Goal: Task Accomplishment & Management: Complete application form

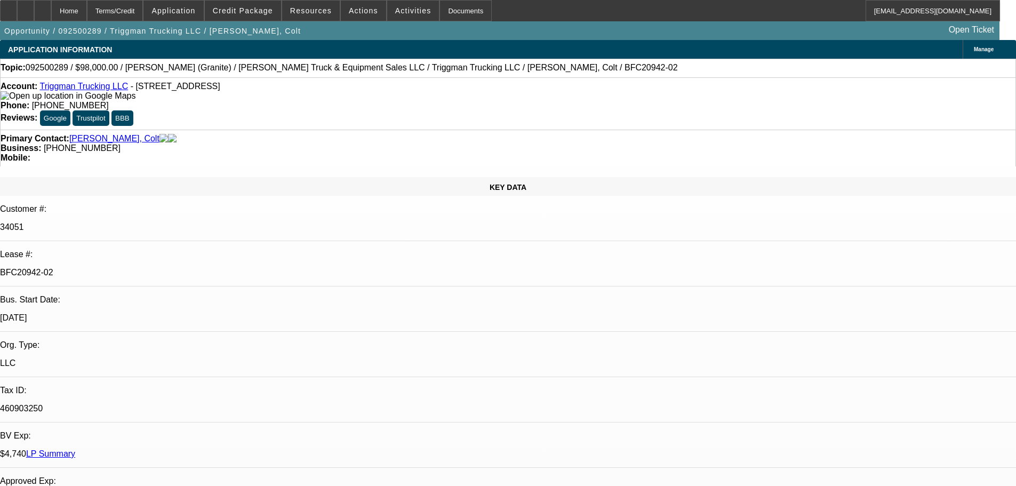
select select "0"
select select "2"
select select "0"
select select "6"
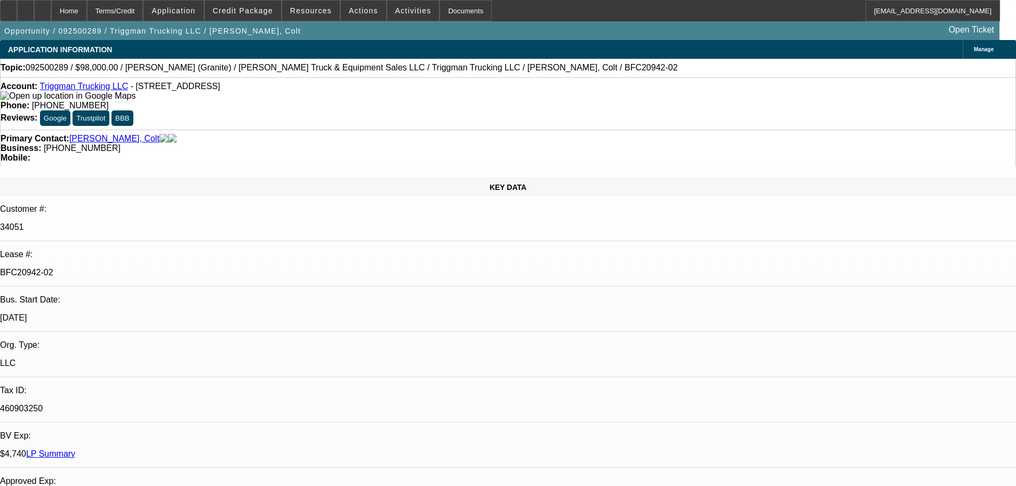
select select "0"
select select "2"
select select "0"
select select "6"
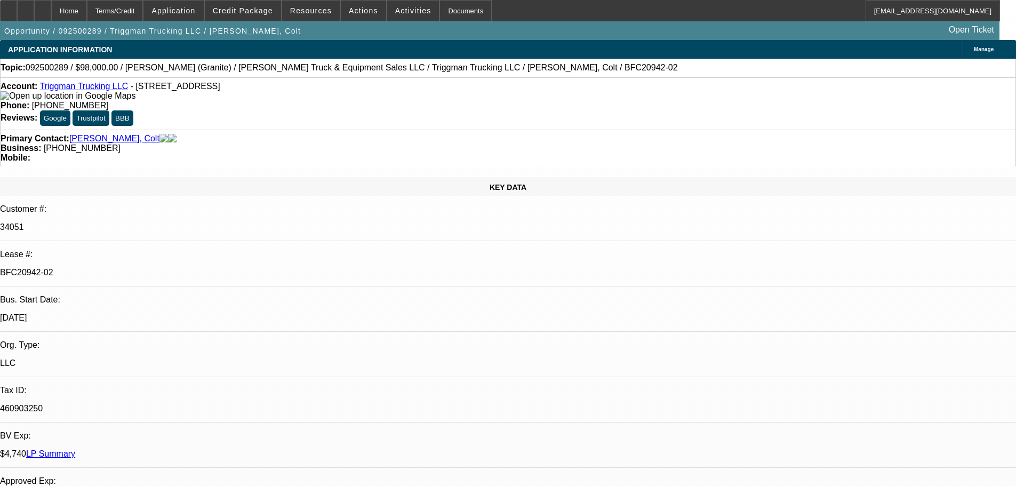
select select "0"
select select "2"
select select "0"
select select "6"
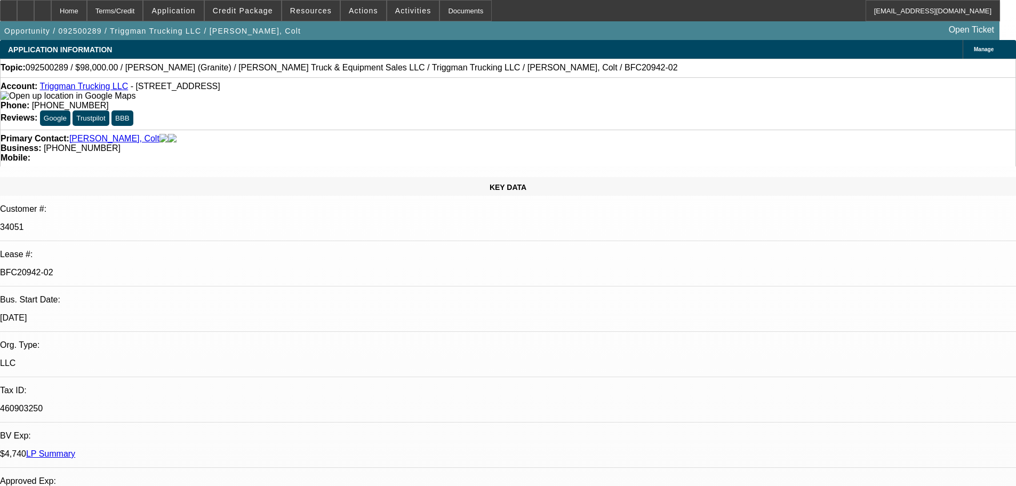
select select "0"
select select "2"
select select "0"
select select "6"
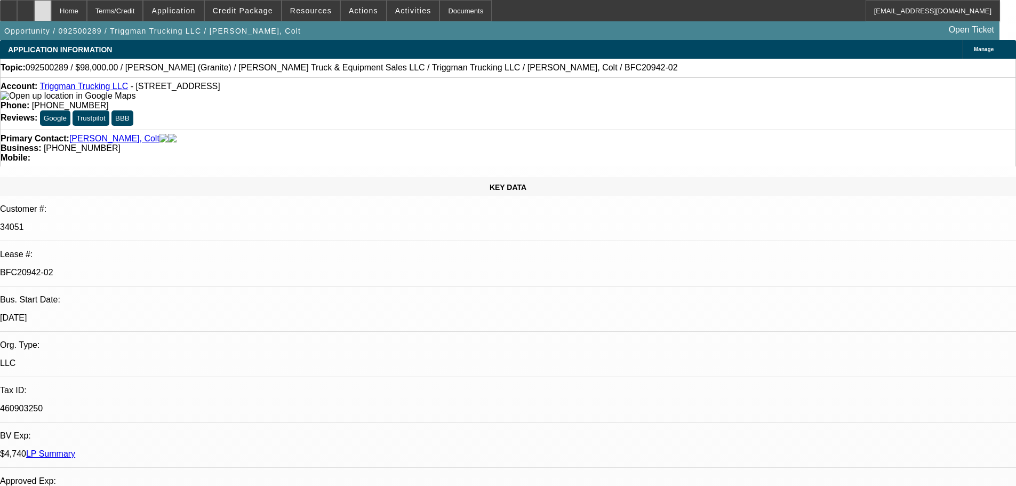
click at [43, 7] on icon at bounding box center [43, 7] width 0 height 0
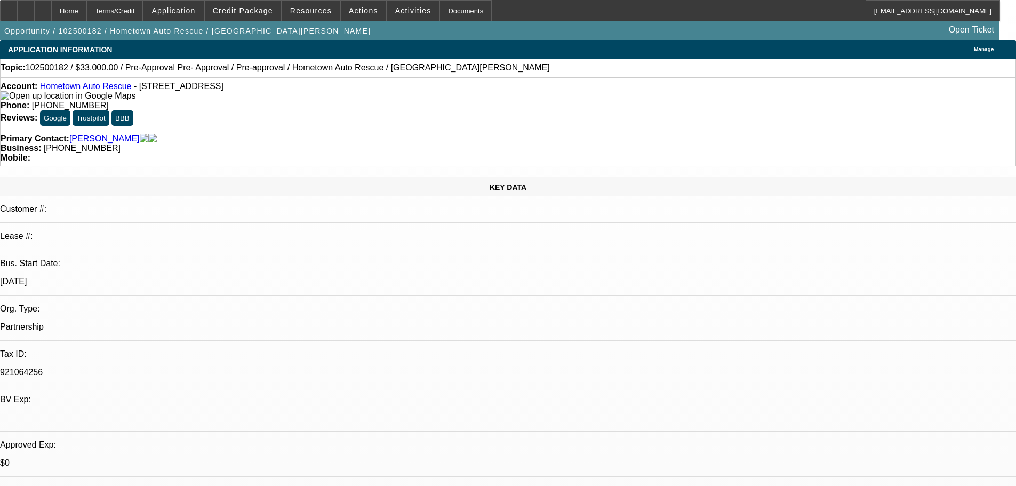
select select "0.15"
select select "2"
select select "0.1"
select select "4"
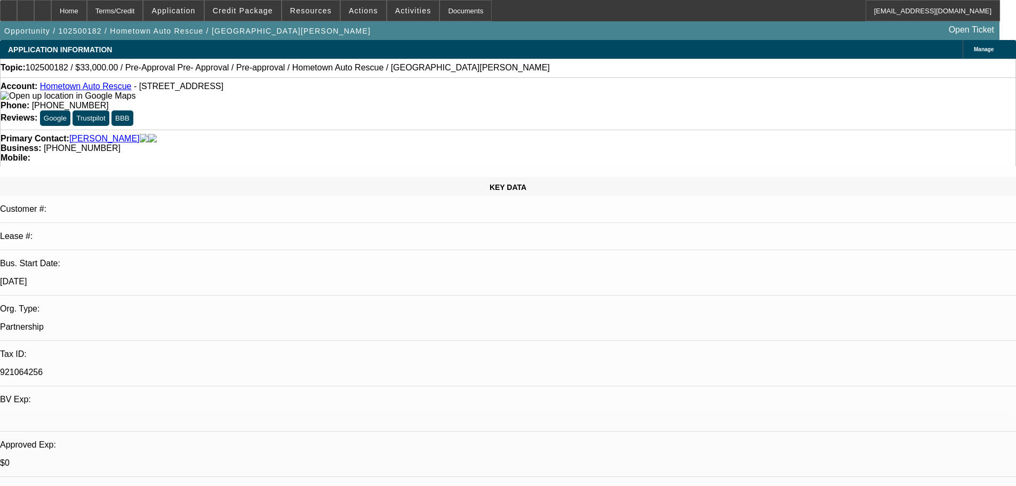
select select "0"
select select "2"
select select "0.1"
select select "4"
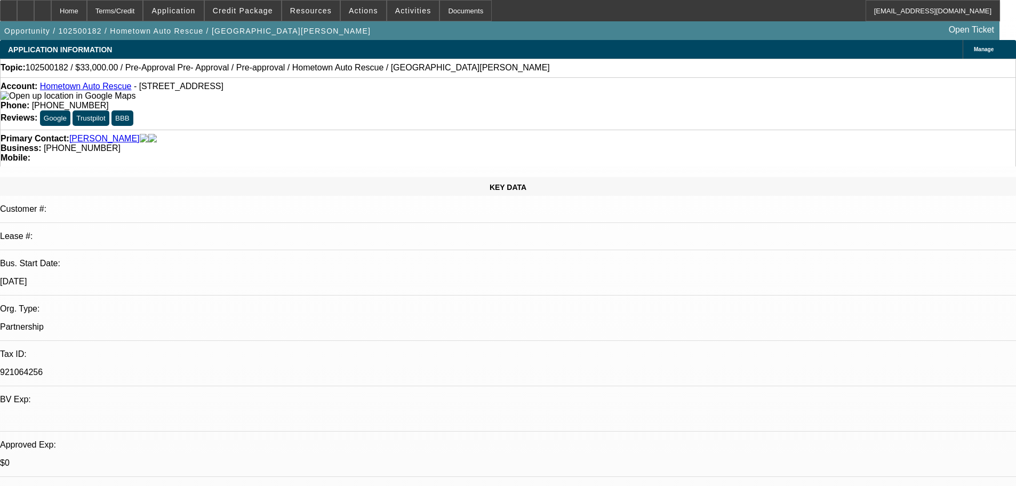
select select "0"
select select "2"
select select "0.1"
select select "4"
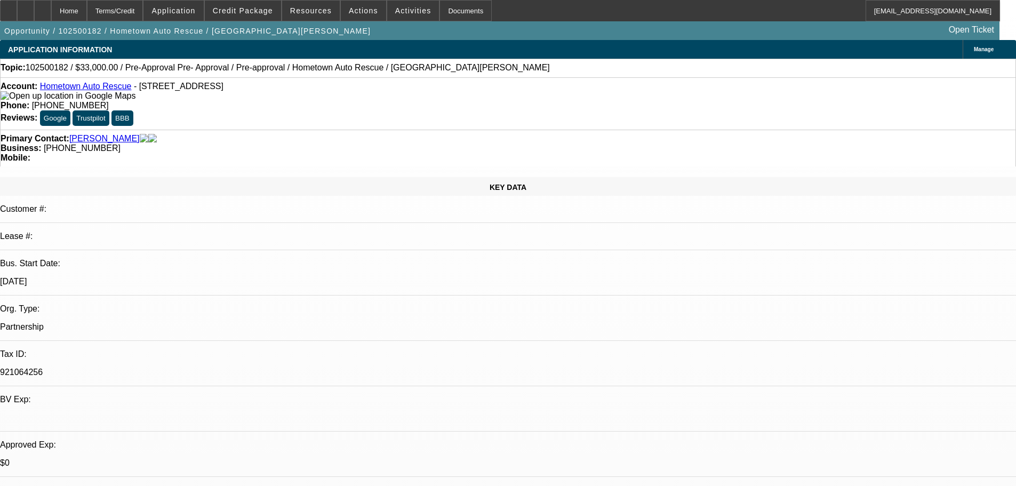
select select "0.1"
select select "2"
select select "0.1"
select select "4"
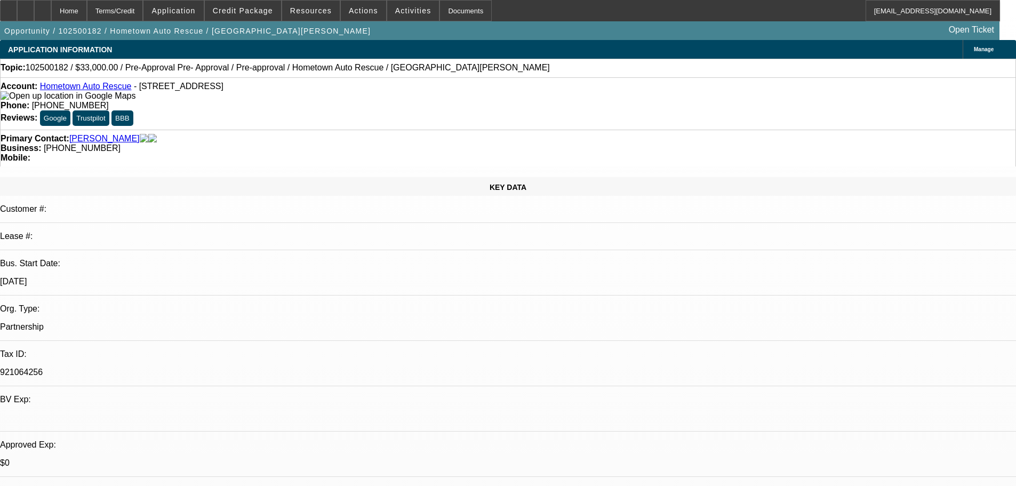
scroll to position [1494, 0]
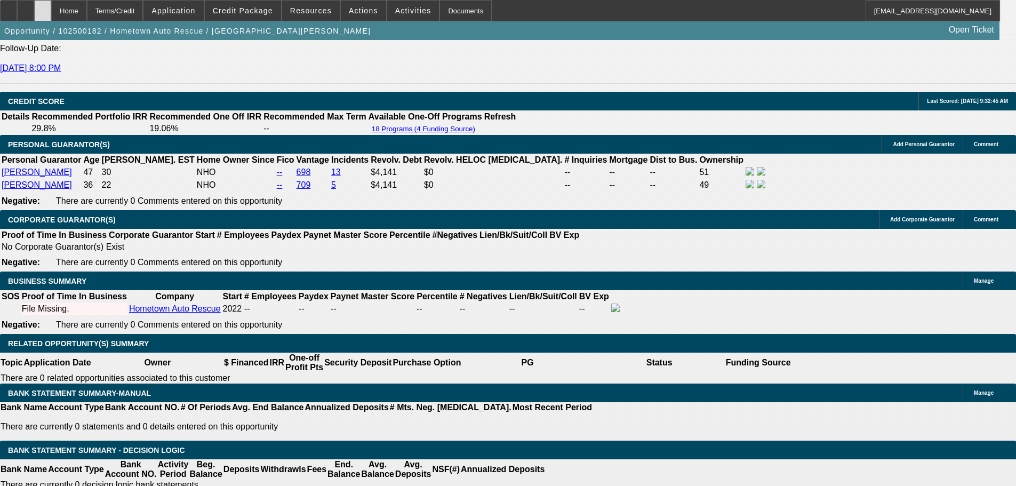
click at [51, 18] on div at bounding box center [42, 10] width 17 height 21
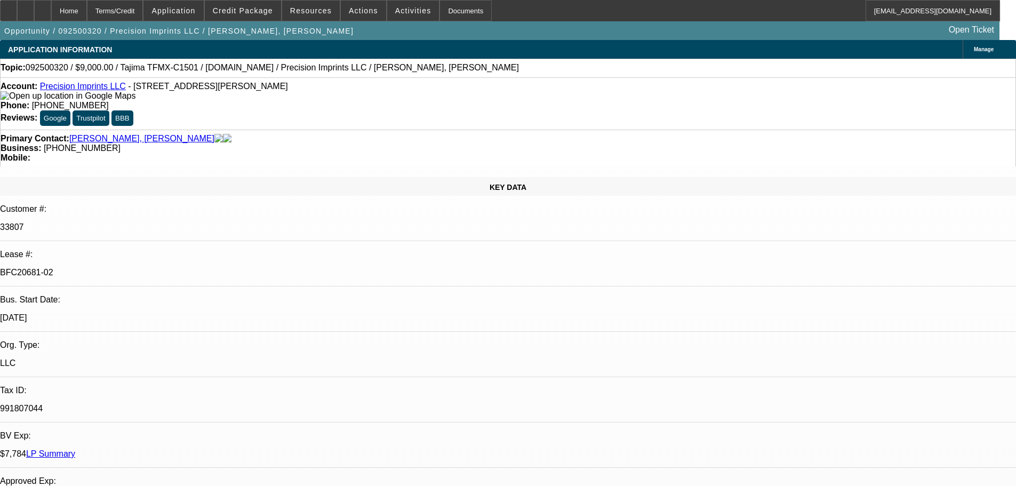
select select "0"
select select "2"
select select "0.1"
select select "4"
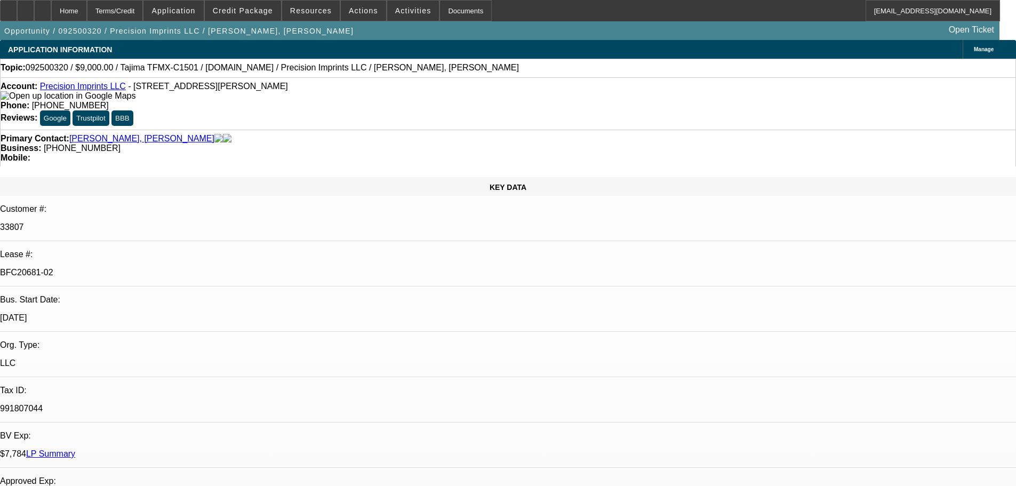
select select "0"
select select "2"
select select "0.1"
select select "4"
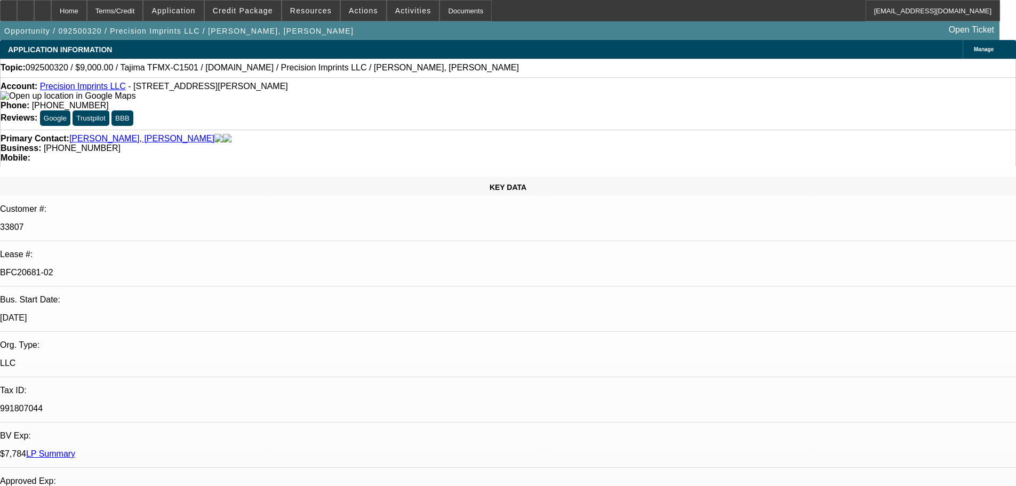
select select "0"
select select "2"
select select "0.1"
select select "4"
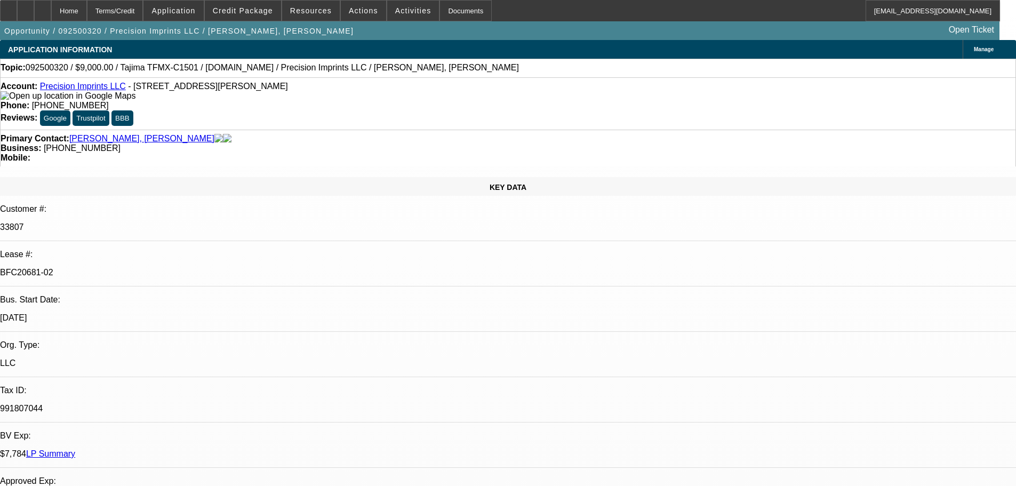
scroll to position [267, 0]
click at [51, 16] on div at bounding box center [42, 10] width 17 height 21
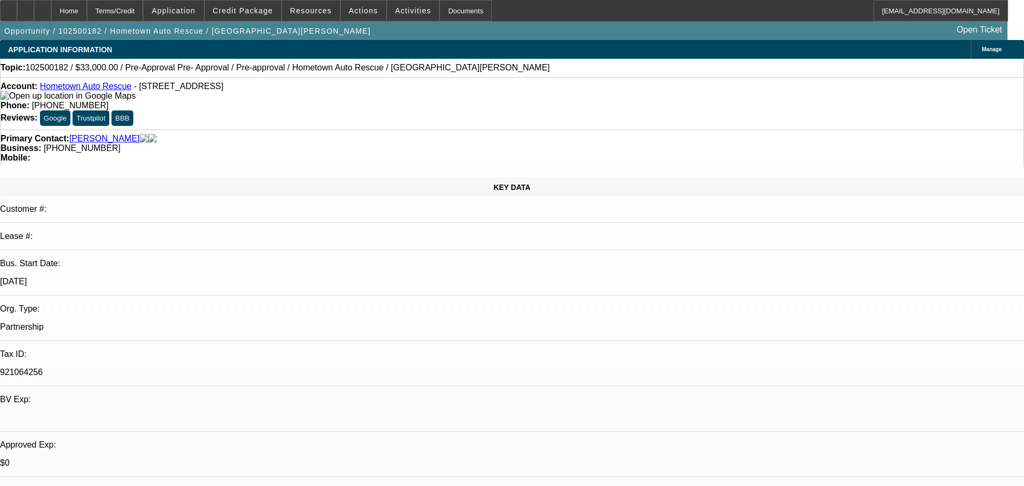
select select "0.15"
select select "2"
select select "0.1"
select select "0"
select select "2"
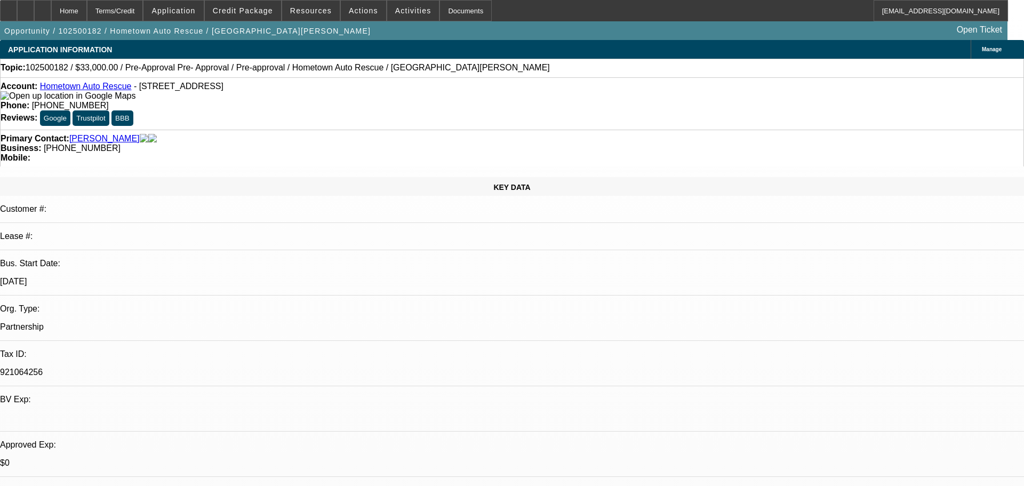
select select "0.1"
select select "0"
select select "2"
select select "0.1"
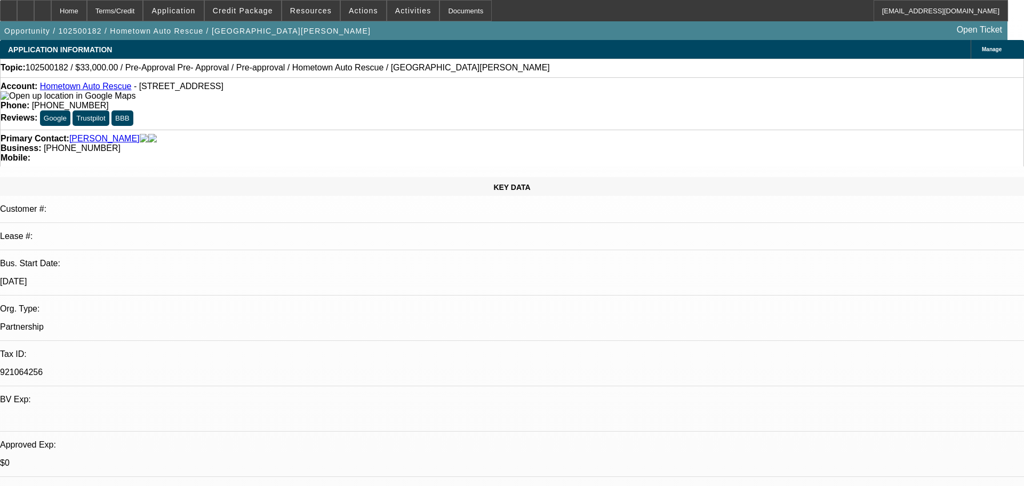
select select "2"
select select "0.1"
select select "1"
select select "2"
select select "4"
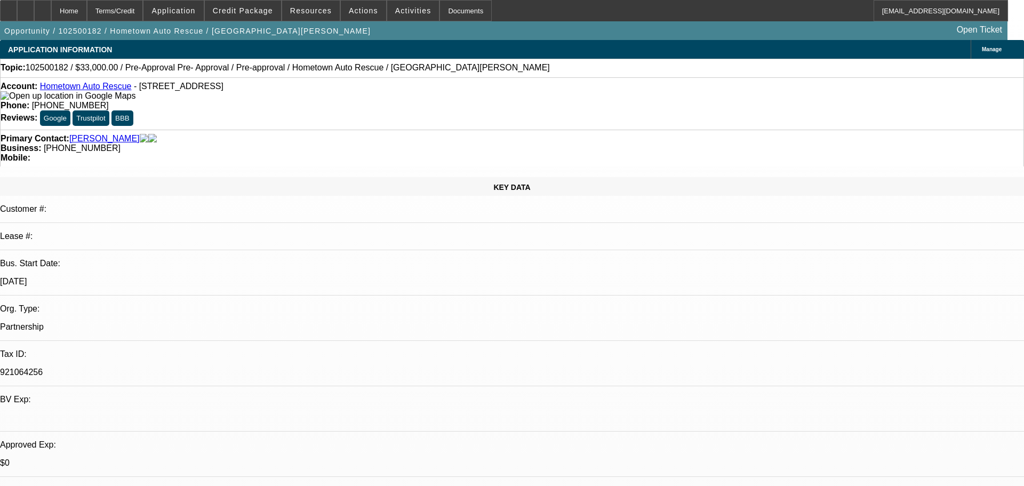
select select "1"
select select "2"
select select "4"
select select "1"
select select "2"
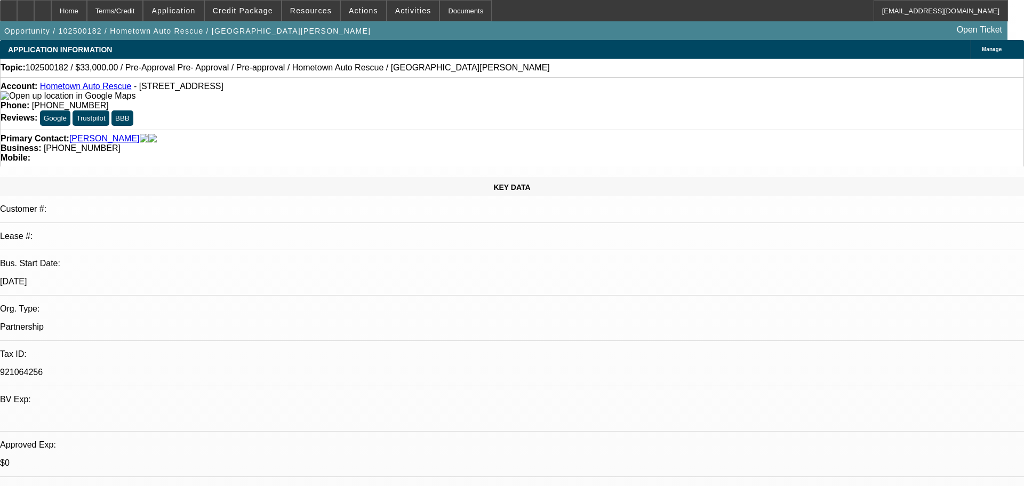
select select "4"
select select "1"
select select "2"
select select "4"
click at [51, 7] on div at bounding box center [42, 10] width 17 height 21
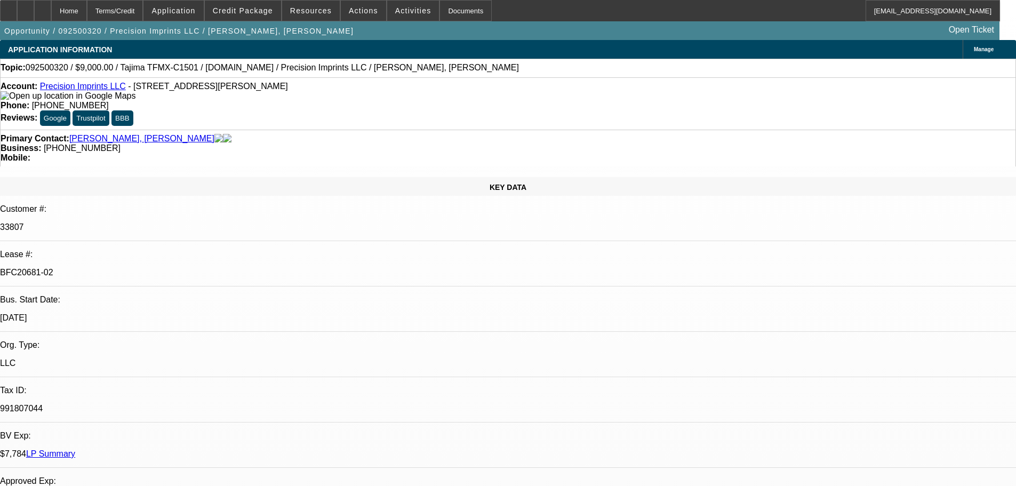
select select "0"
select select "2"
select select "0.1"
select select "4"
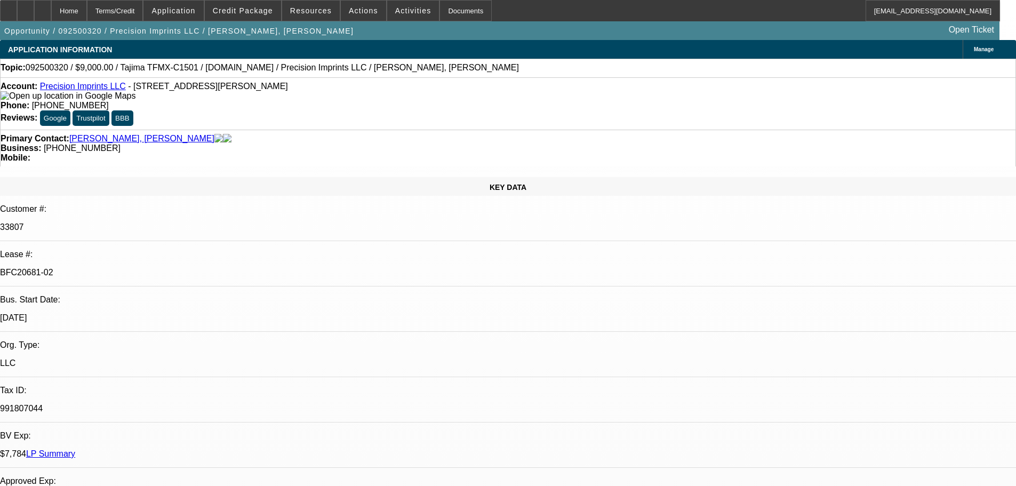
select select "0"
select select "2"
select select "0.1"
select select "4"
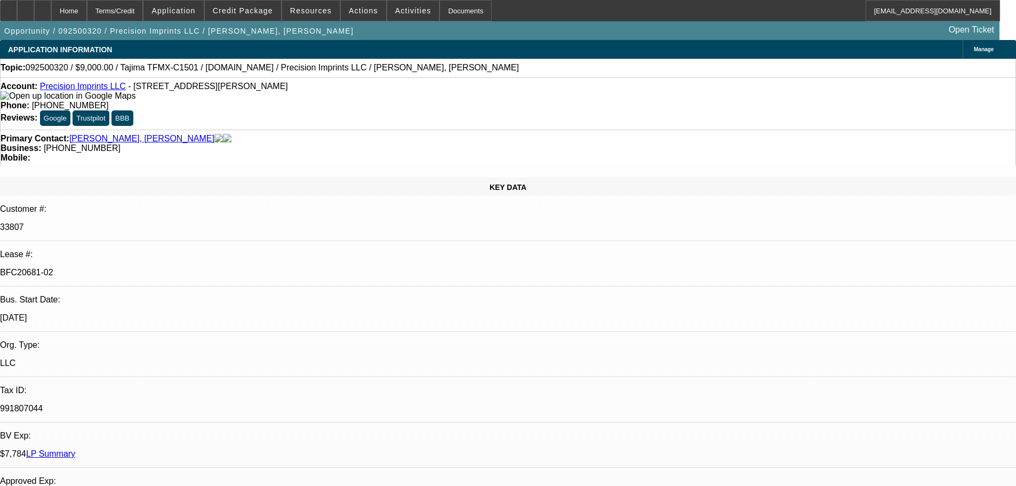
select select "0"
select select "2"
select select "0.1"
select select "4"
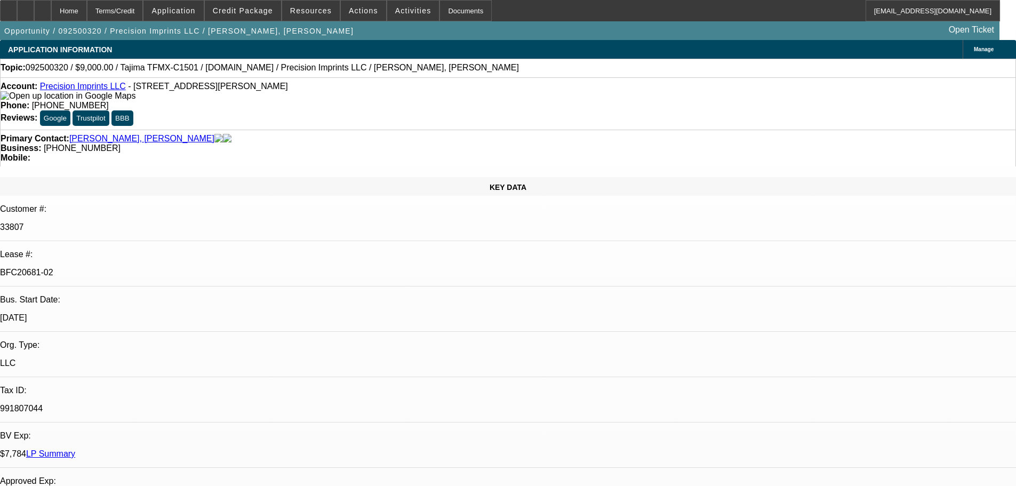
scroll to position [213, 0]
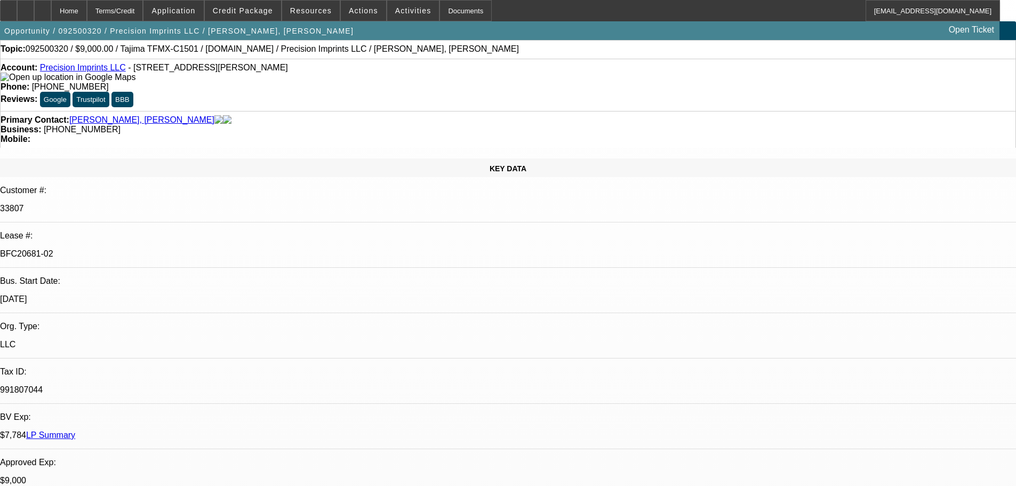
scroll to position [0, 0]
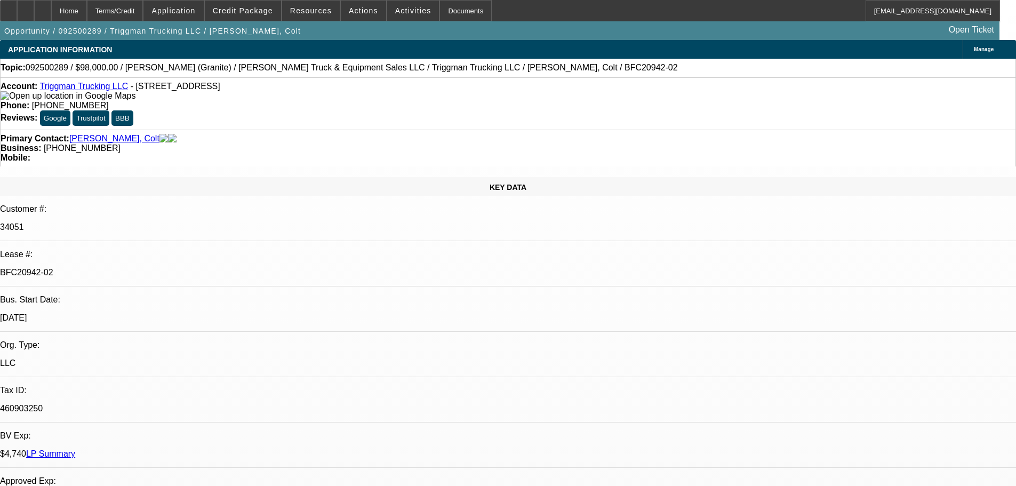
select select "0"
select select "2"
select select "0"
select select "6"
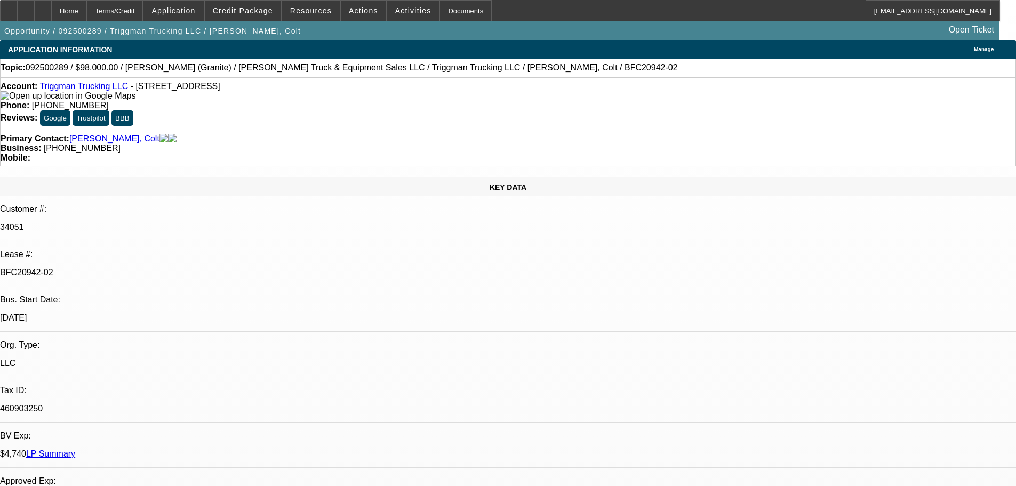
select select "0"
select select "2"
select select "0"
select select "6"
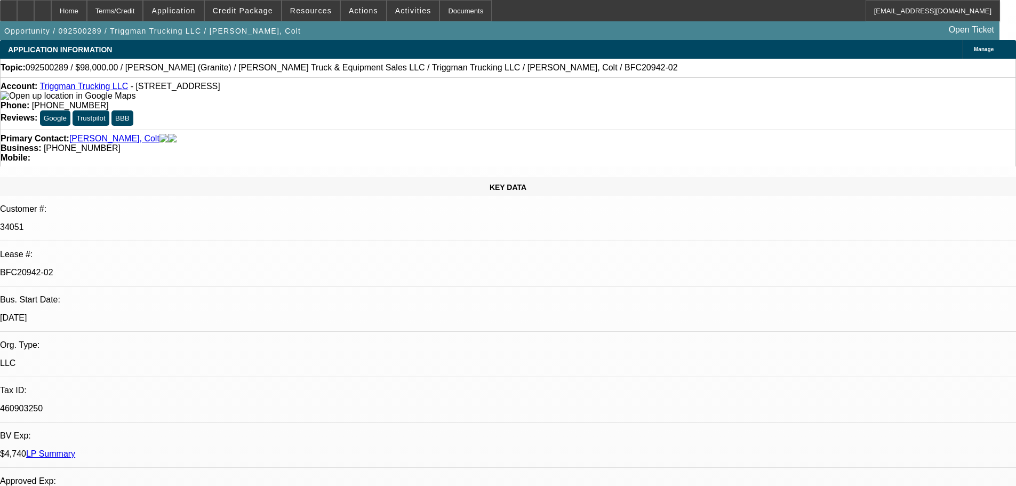
select select "0"
select select "2"
select select "0"
select select "6"
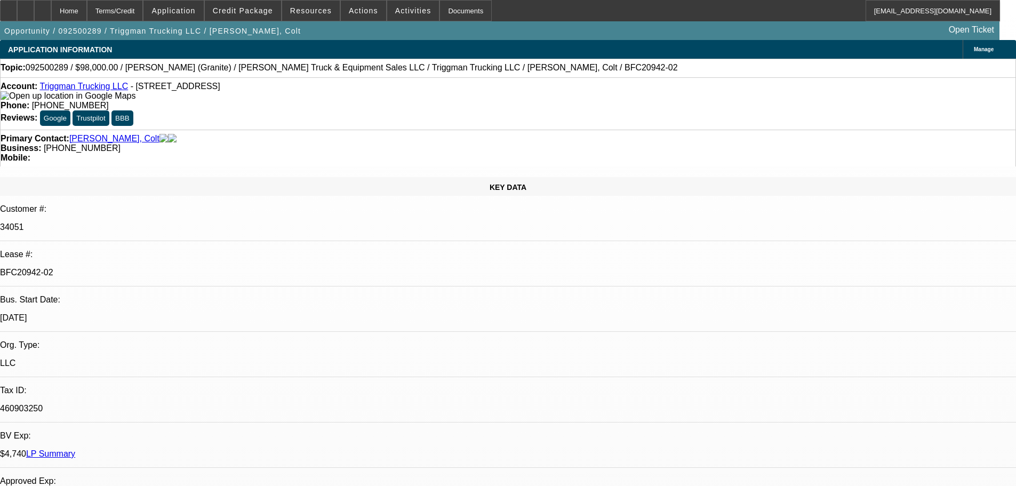
select select "0"
select select "2"
select select "0"
select select "6"
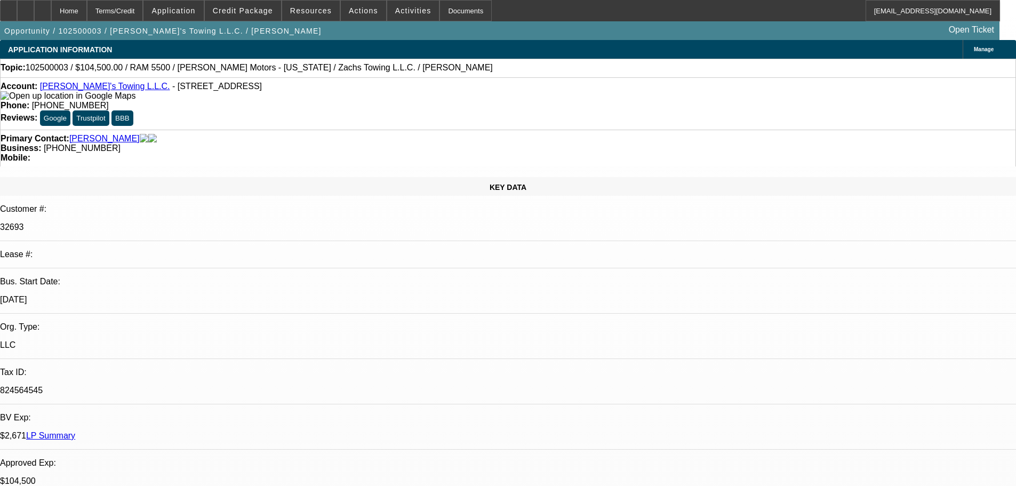
select select "0"
select select "3"
select select "0.2"
select select "17"
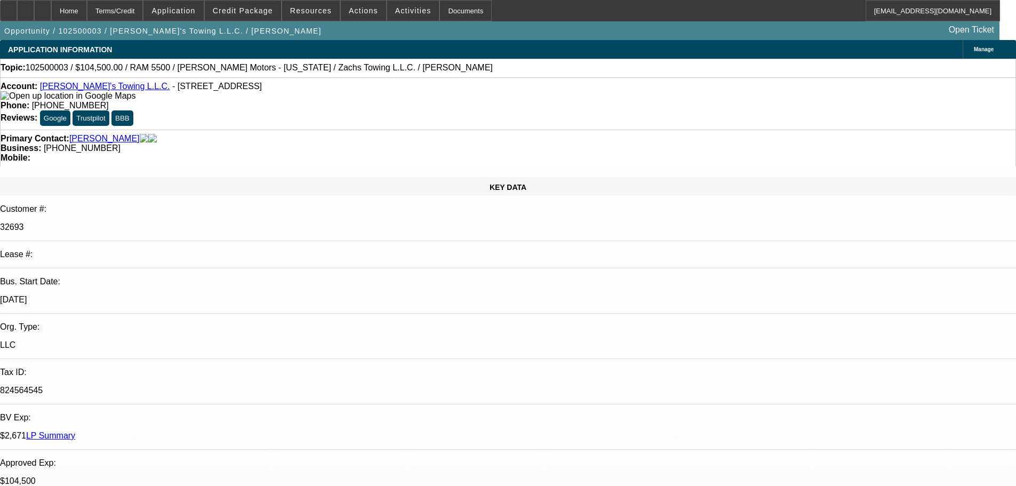
select select "0"
select select "3"
select select "0.2"
select select "17"
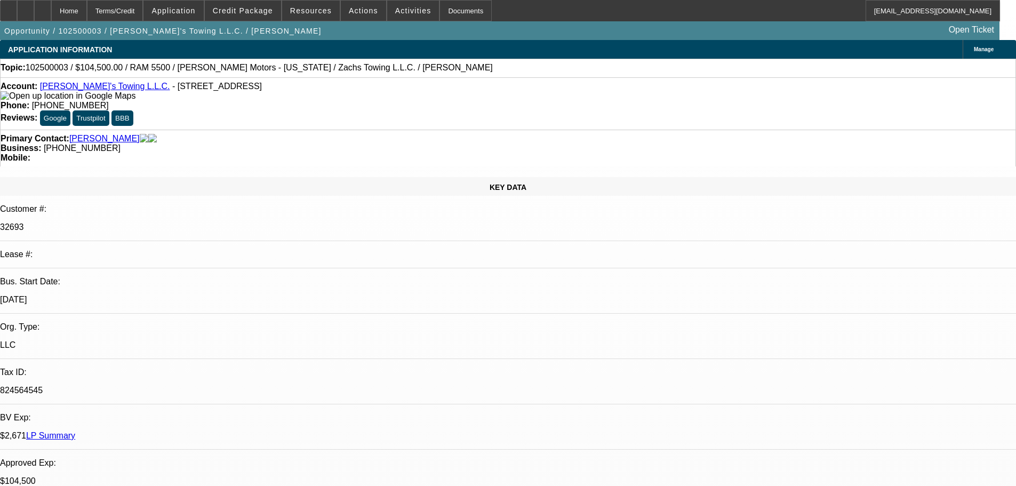
select select "0"
select select "3"
select select "0.2"
select select "17"
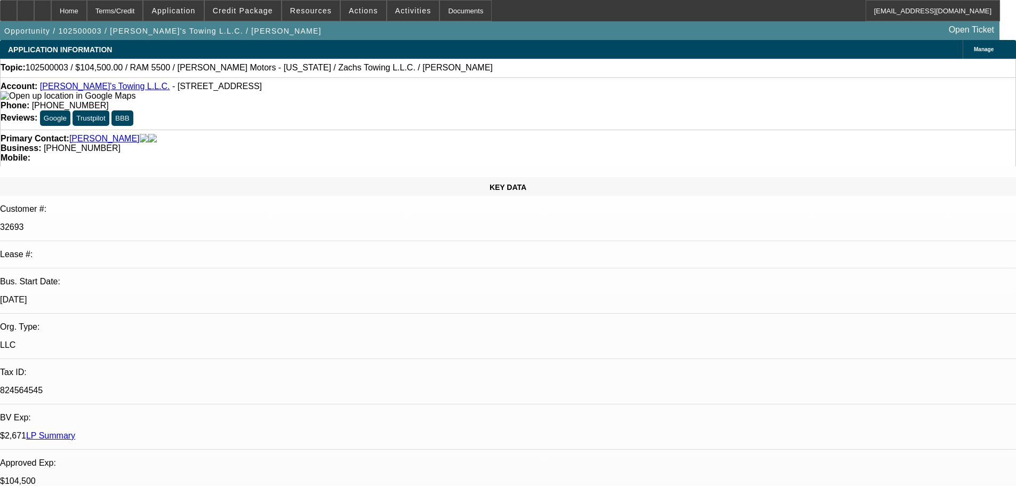
select select "0"
select select "2"
select select "0.2"
select select "17"
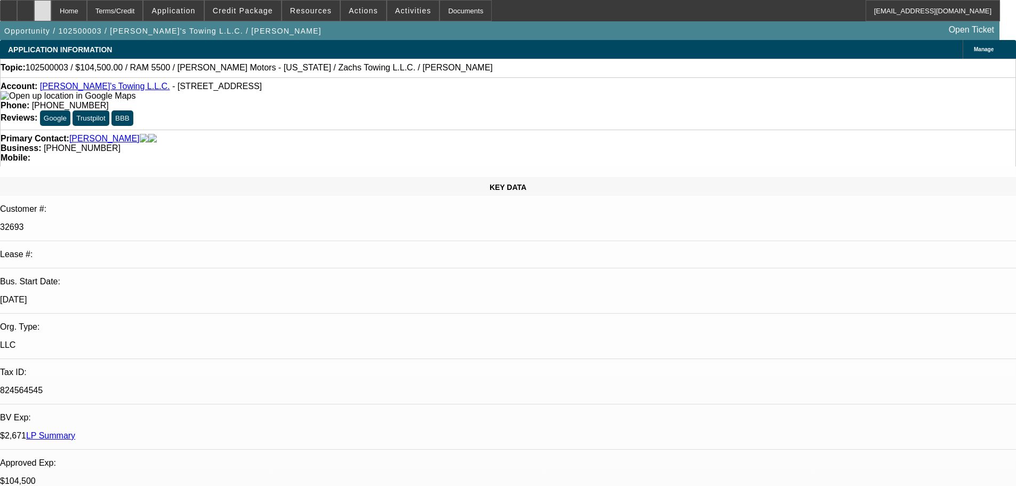
click at [51, 16] on div at bounding box center [42, 10] width 17 height 21
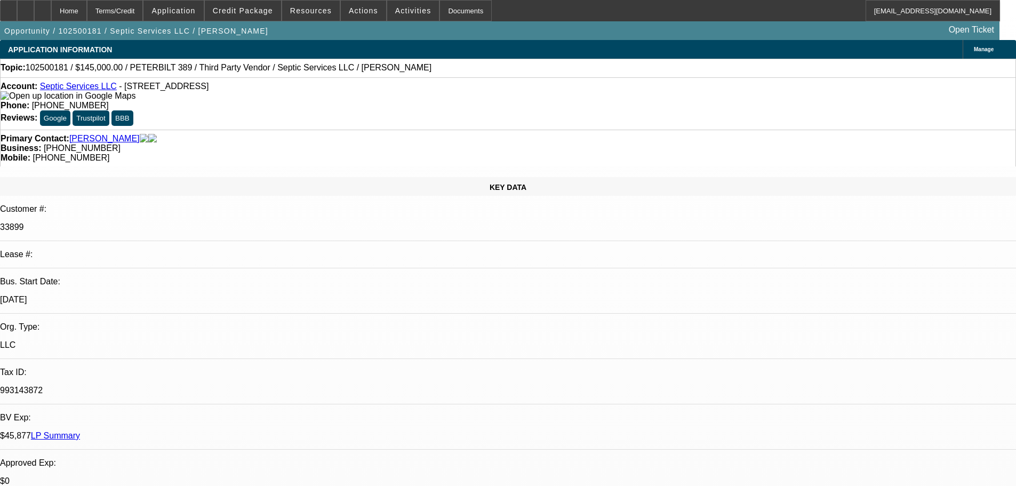
select select "0"
select select "2"
select select "0"
select select "6"
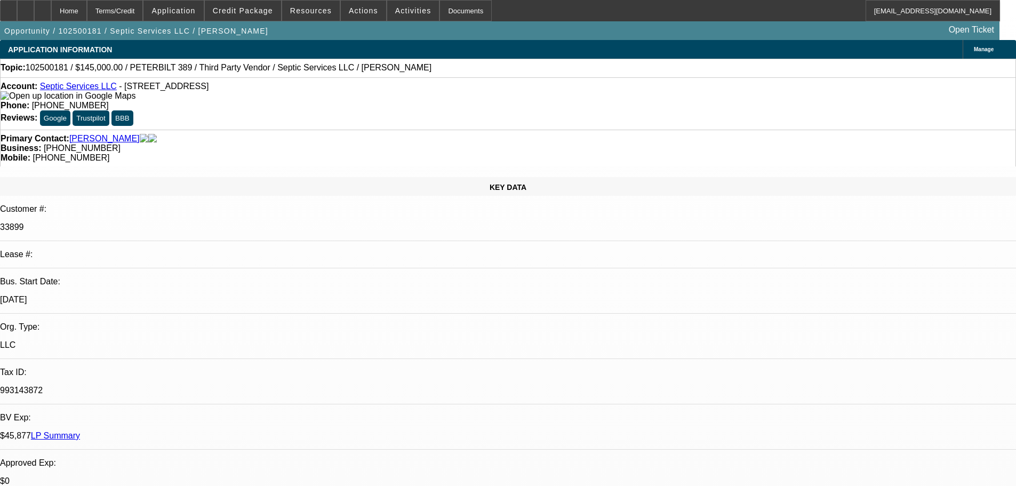
select select "0"
select select "2"
select select "0"
select select "6"
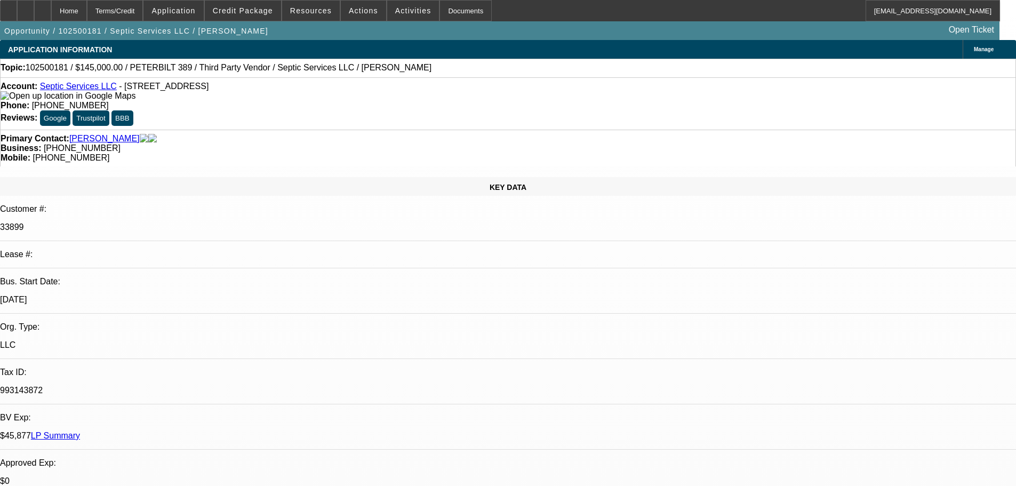
select select "0"
select select "2"
select select "0"
select select "6"
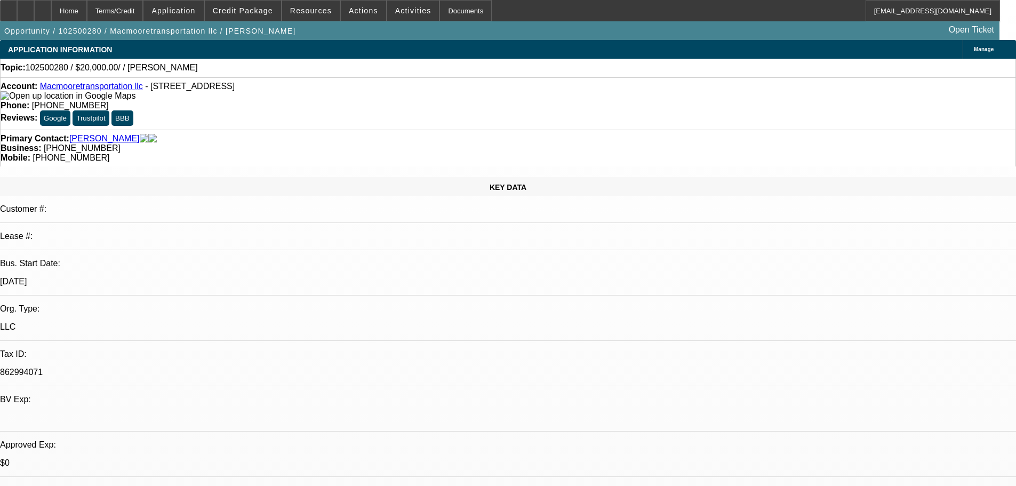
select select "0"
select select "2"
select select "0.1"
select select "4"
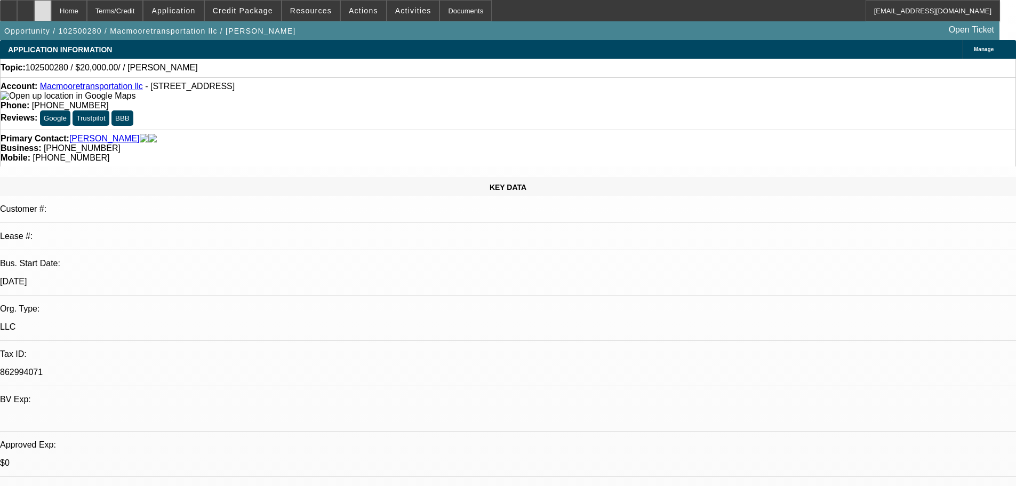
click at [51, 4] on div at bounding box center [42, 10] width 17 height 21
select select "0"
select select "2"
select select "0.1"
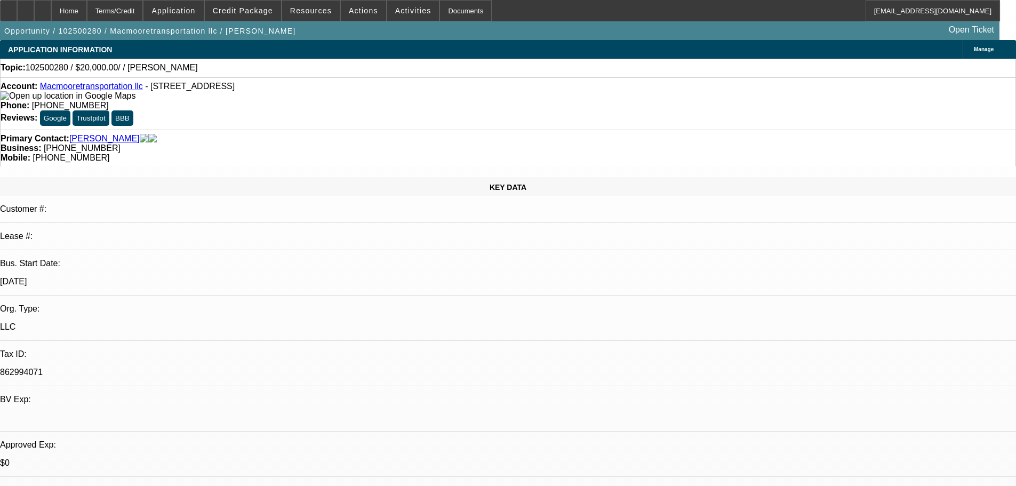
select select "4"
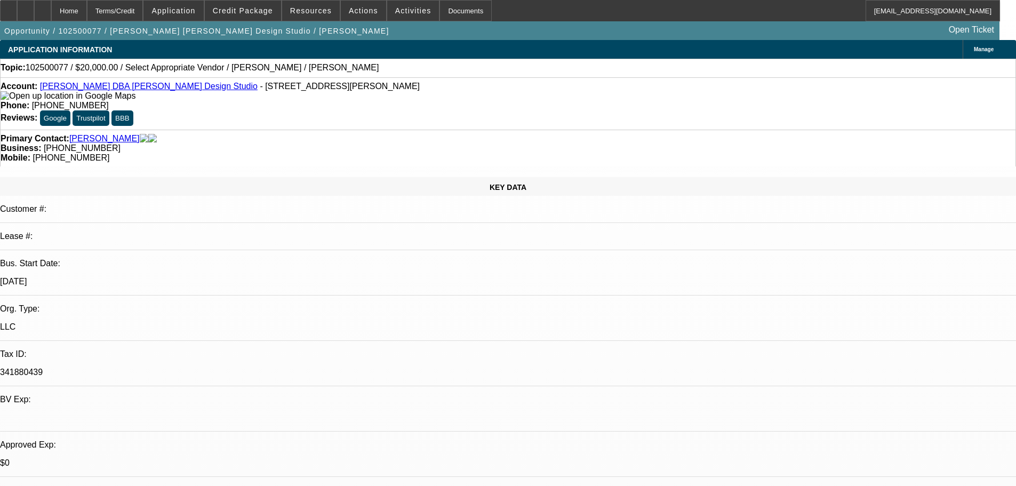
select select "0"
select select "2"
select select "0.1"
select select "4"
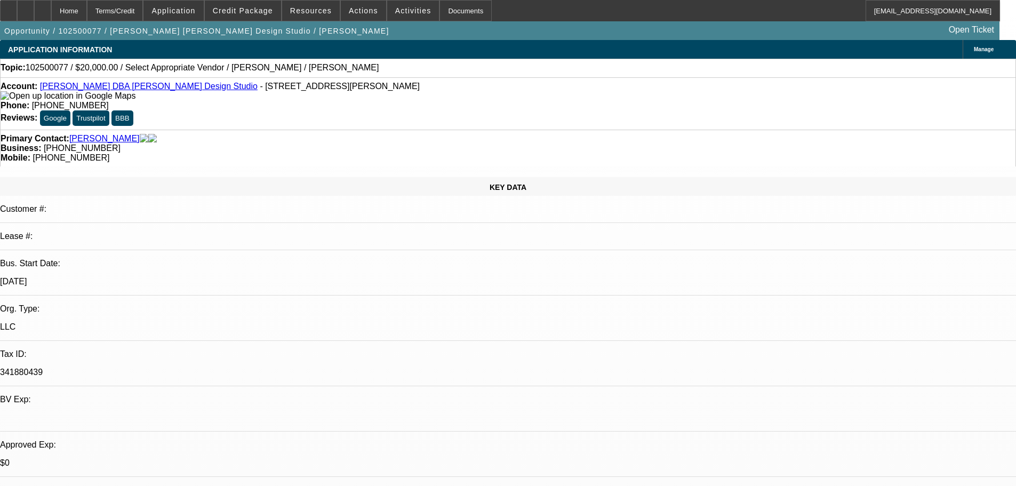
click at [51, 6] on div at bounding box center [42, 10] width 17 height 21
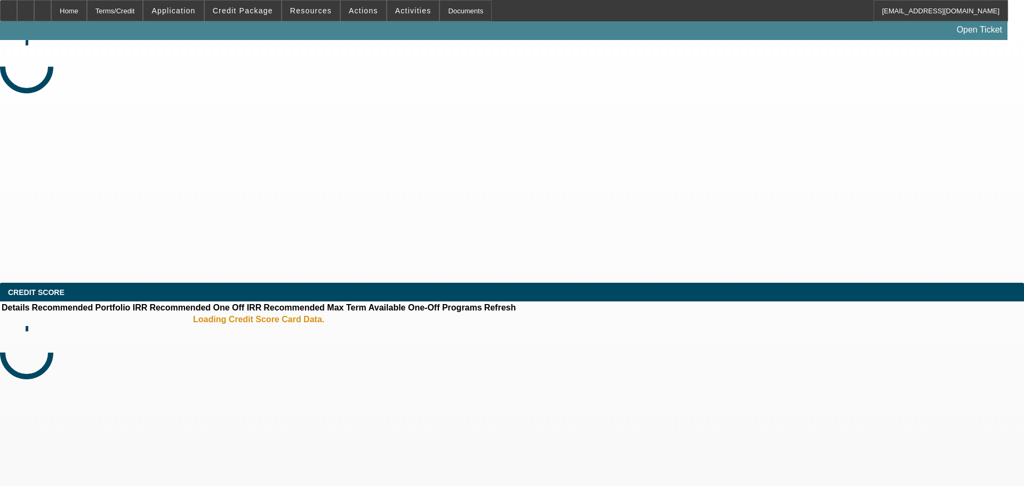
select select "0"
select select "2"
select select "0.1"
select select "4"
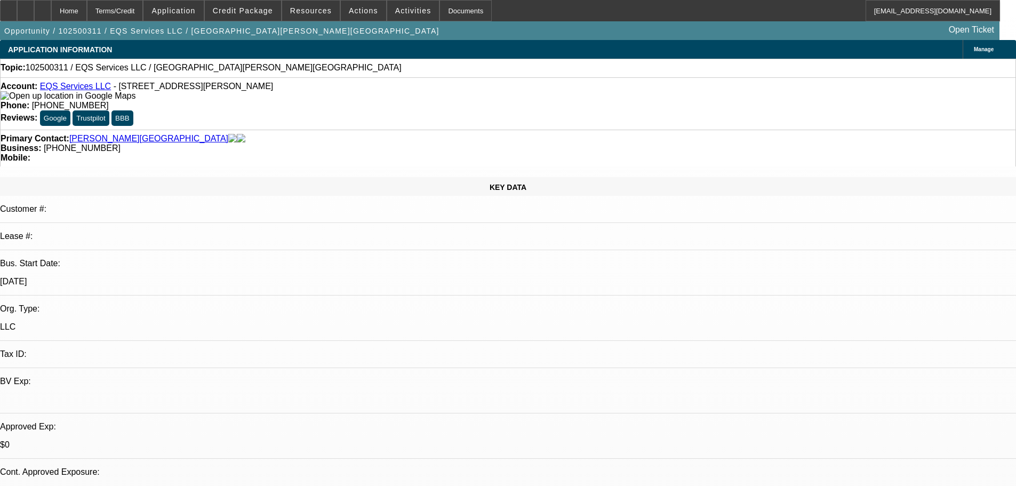
select select "0"
select select "2"
select select "0.1"
select select "4"
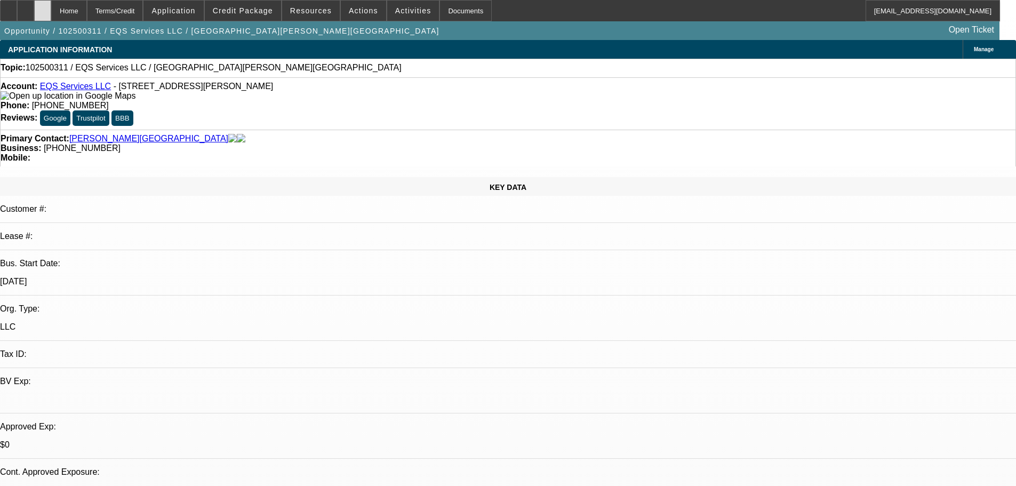
click at [51, 14] on div at bounding box center [42, 10] width 17 height 21
select select "0"
select select "2"
select select "0.1"
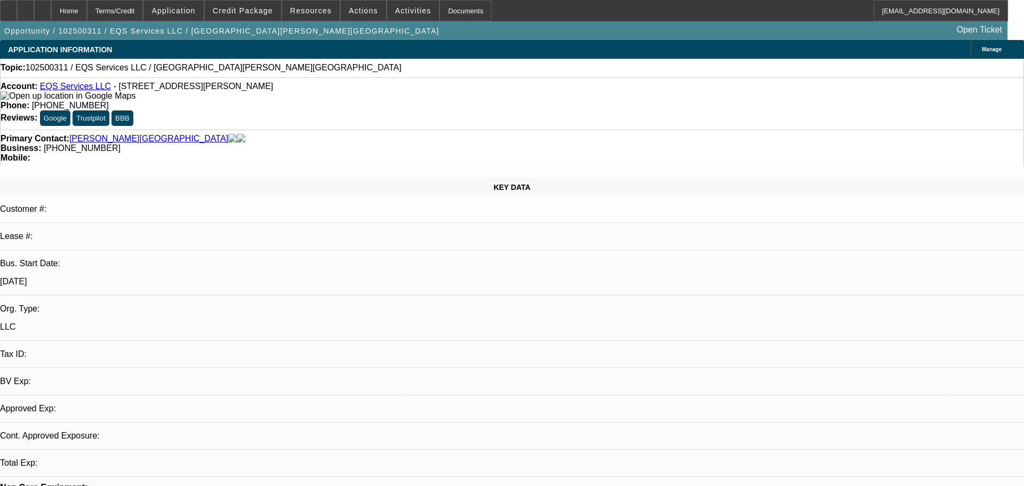
select select "4"
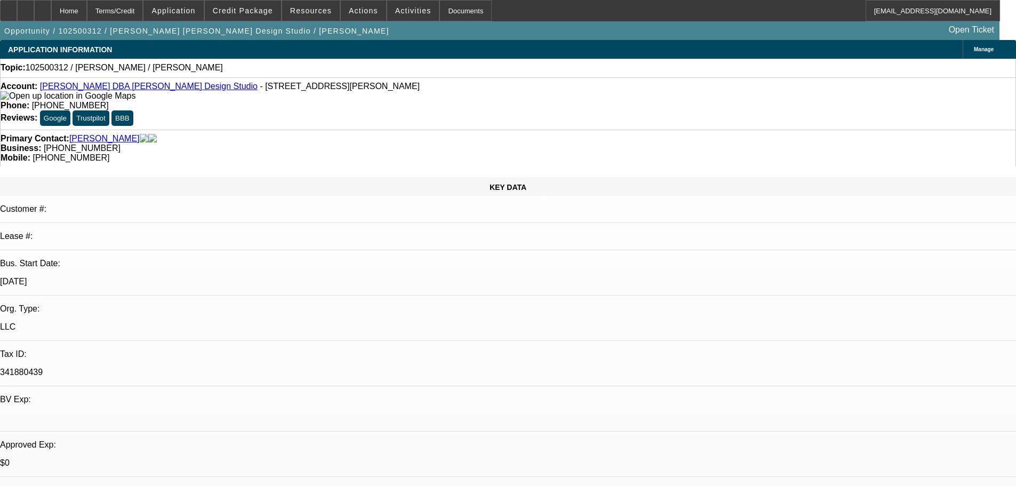
select select "0"
select select "2"
select select "0.1"
select select "4"
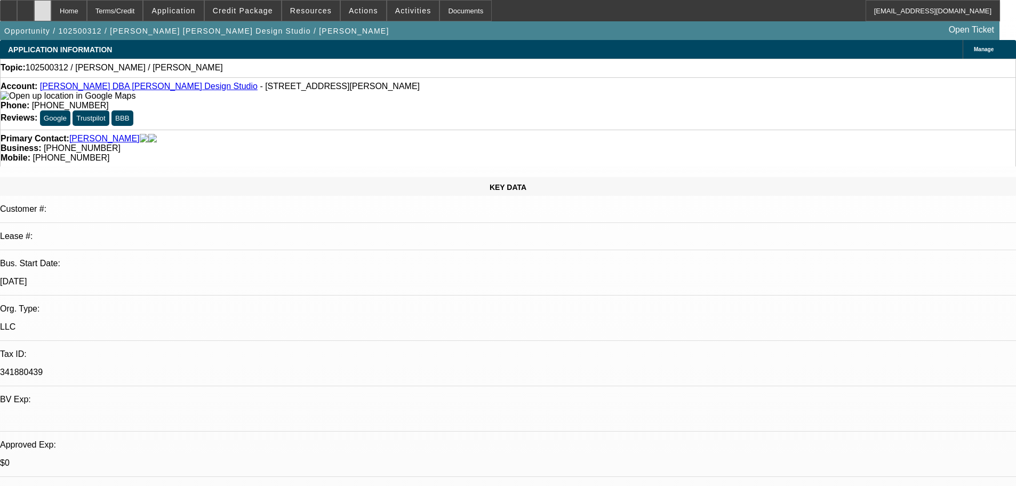
click at [51, 7] on div at bounding box center [42, 10] width 17 height 21
select select "0"
select select "2"
select select "0.1"
select select "2"
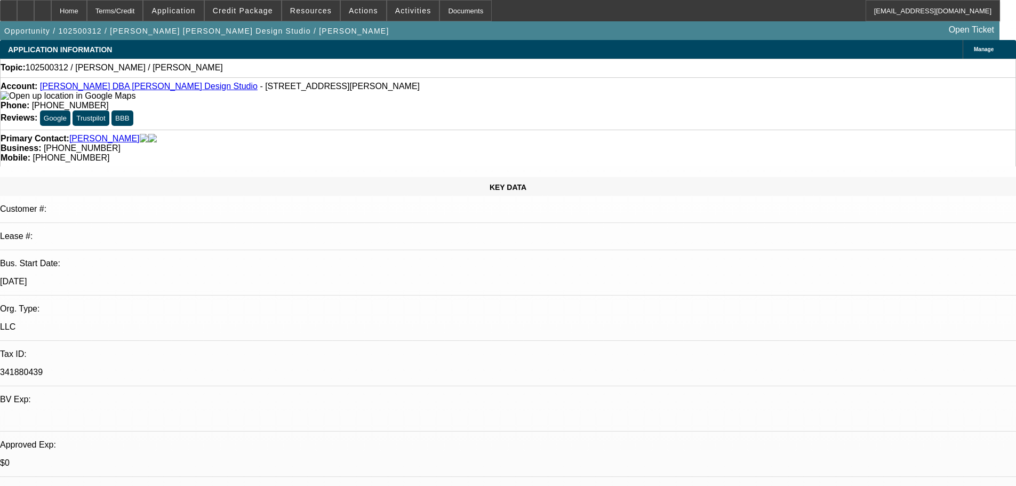
select select "4"
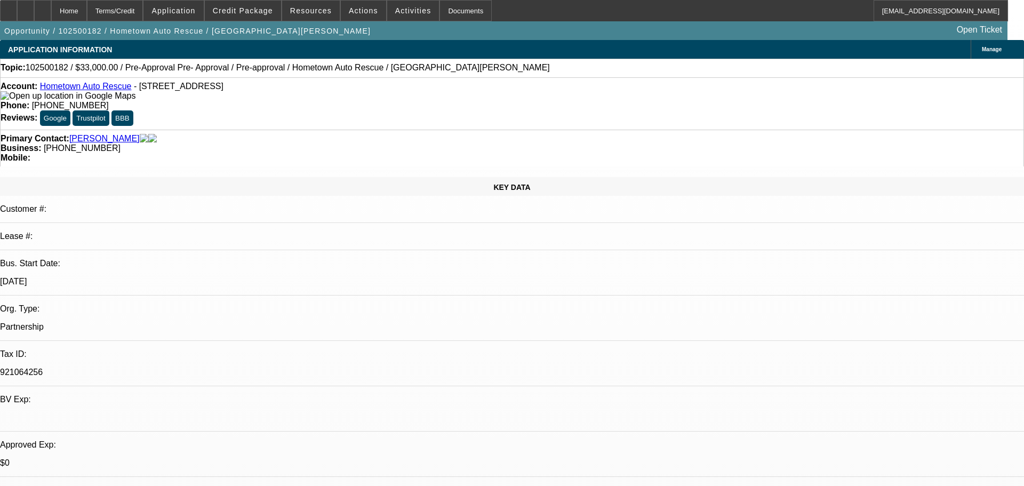
select select "0.15"
select select "2"
select select "0.1"
select select "4"
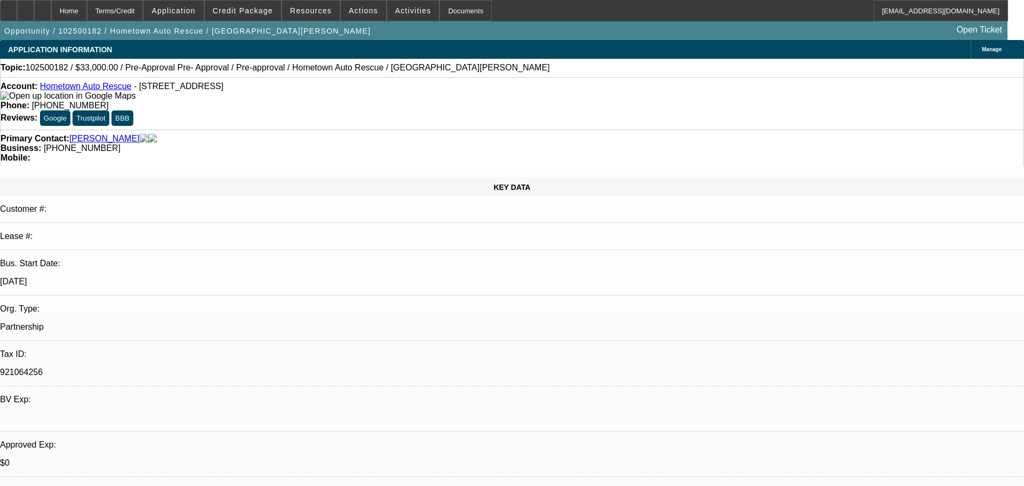
select select "0"
select select "2"
select select "0.1"
select select "4"
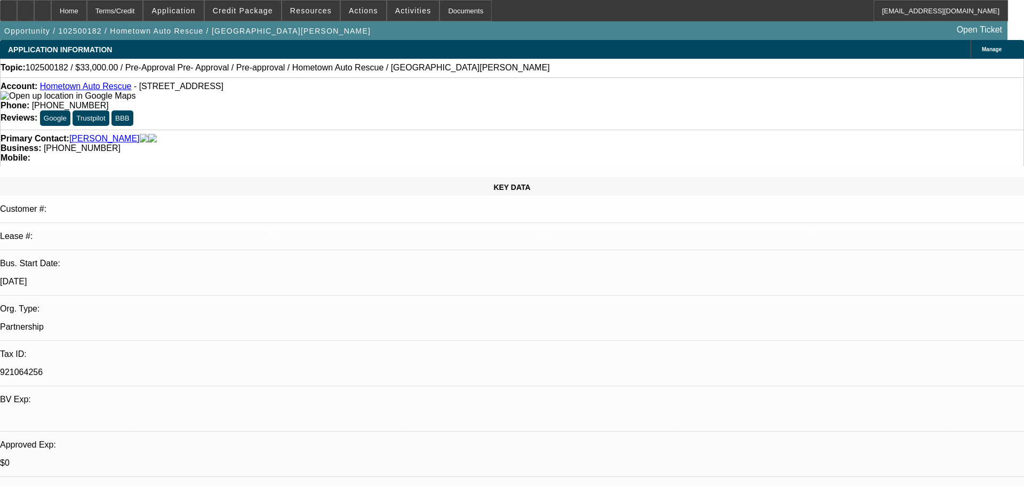
select select "0"
select select "2"
select select "0.1"
select select "4"
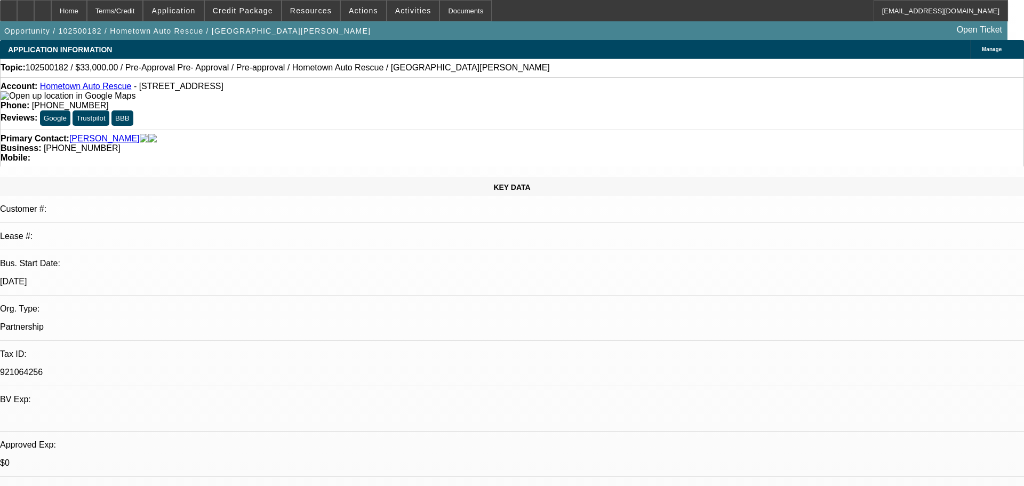
select select "0.1"
select select "2"
select select "0.1"
select select "4"
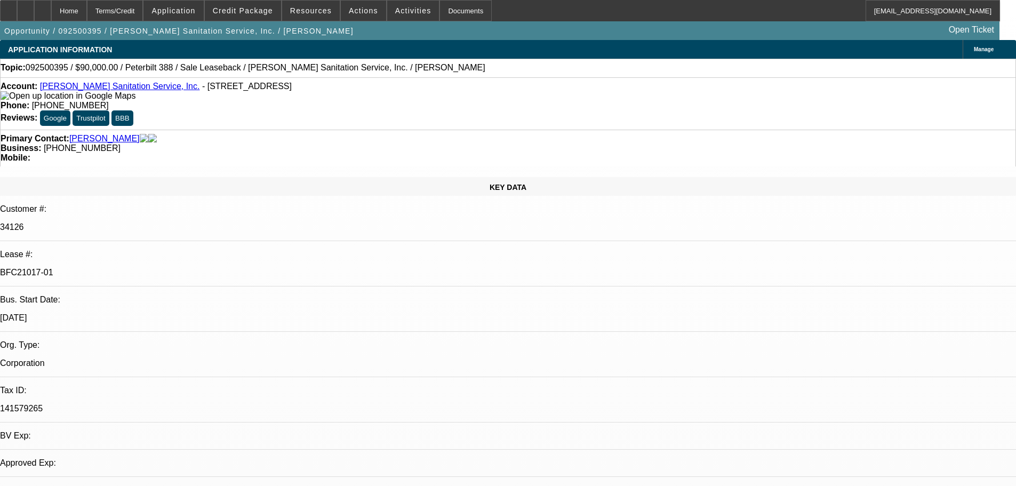
select select "0"
select select "2"
select select "0"
select select "6"
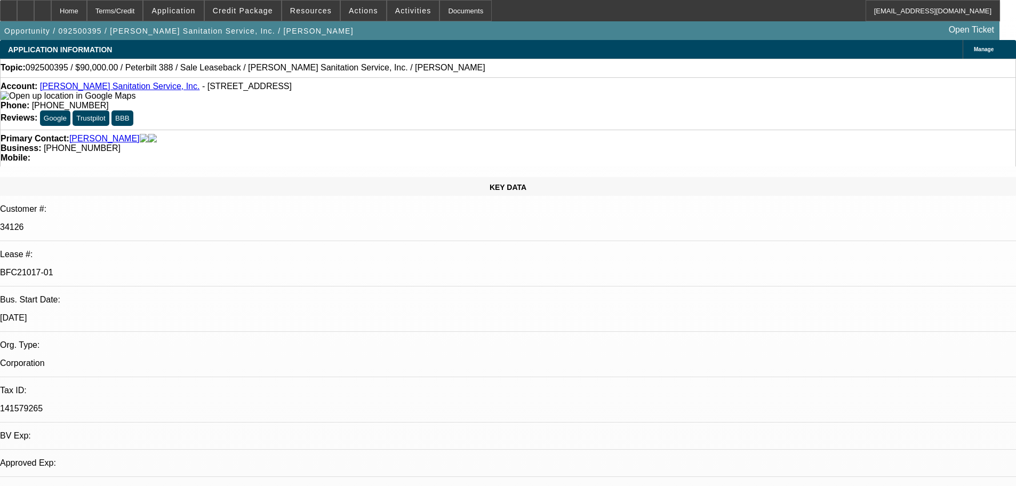
select select "0"
select select "2"
select select "0"
select select "6"
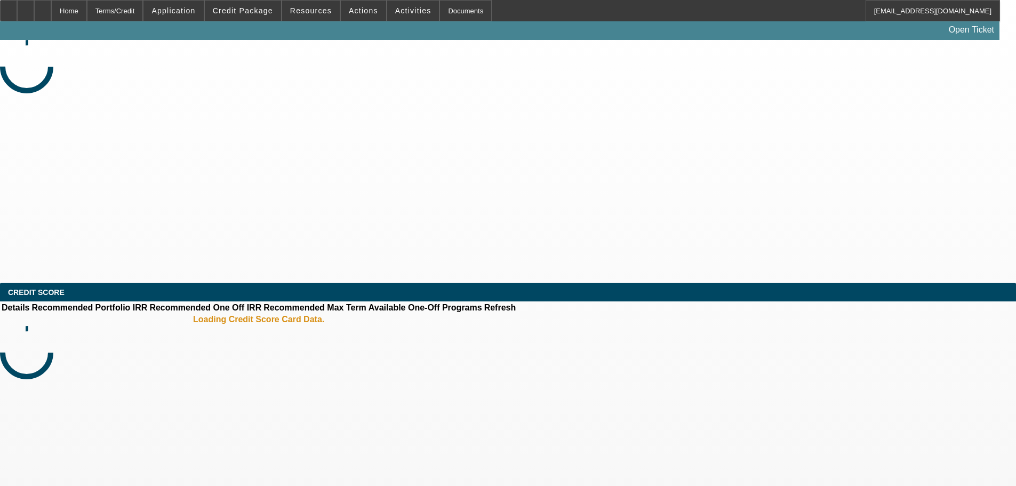
select select "0"
select select "2"
select select "0.1"
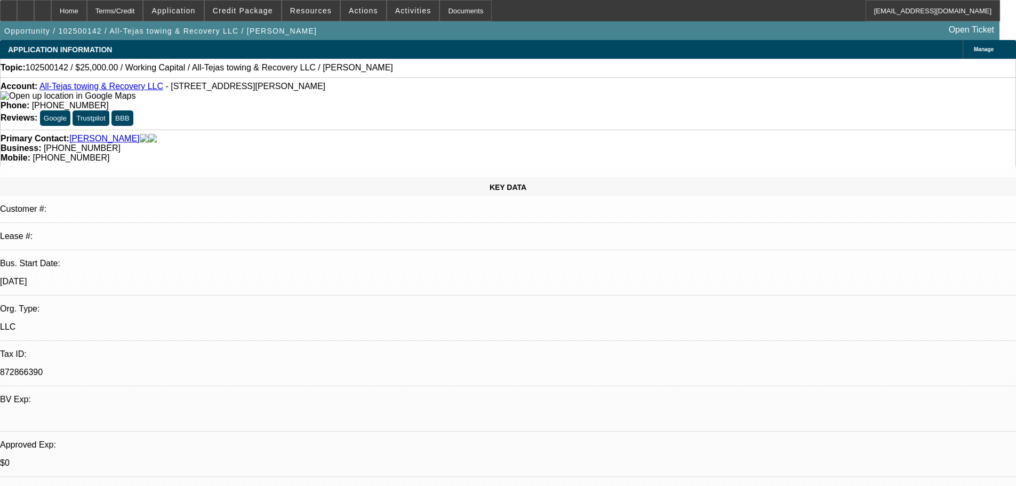
select select "4"
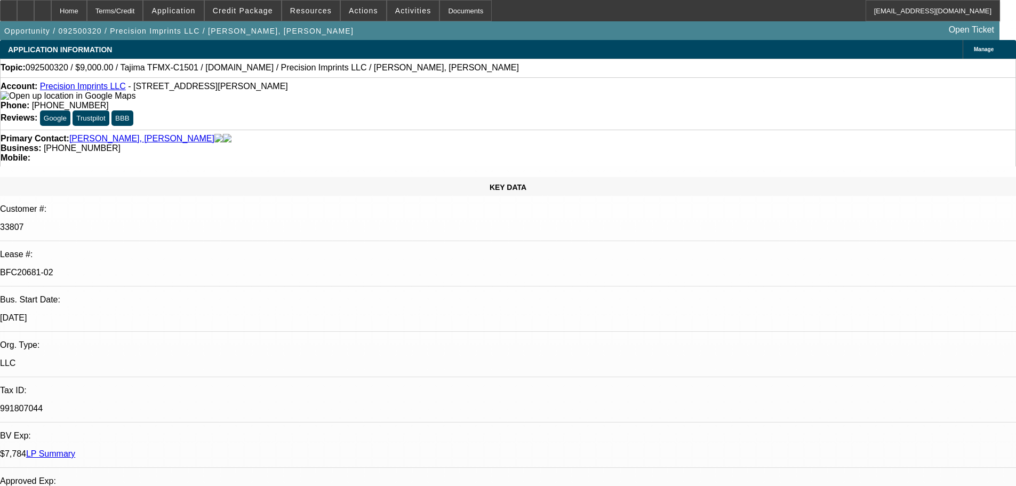
select select "0"
select select "2"
select select "0.1"
select select "4"
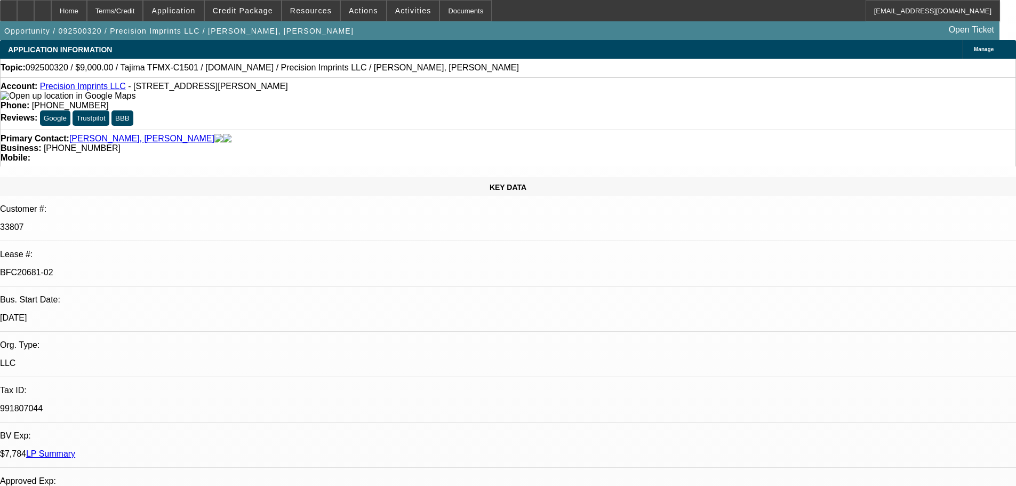
select select "0"
select select "2"
select select "0.1"
select select "4"
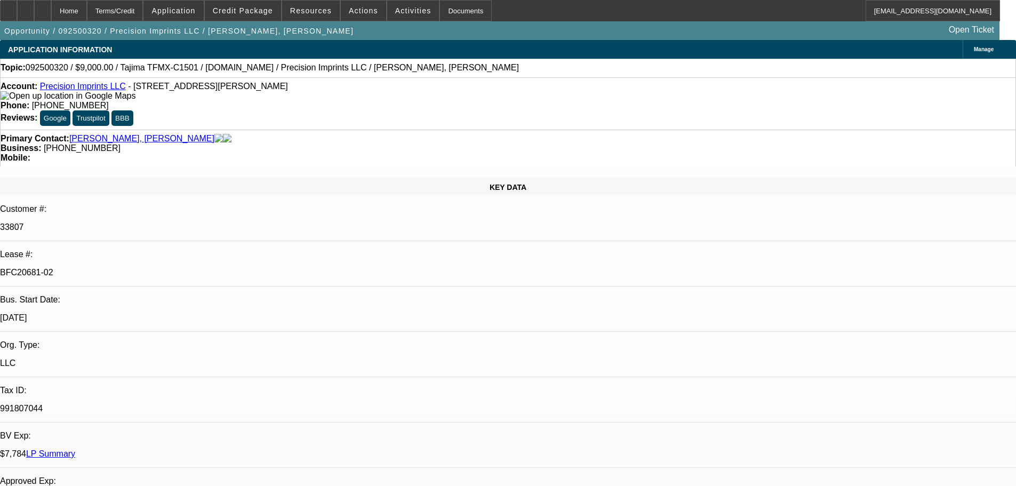
select select "0"
select select "2"
select select "0.1"
select select "4"
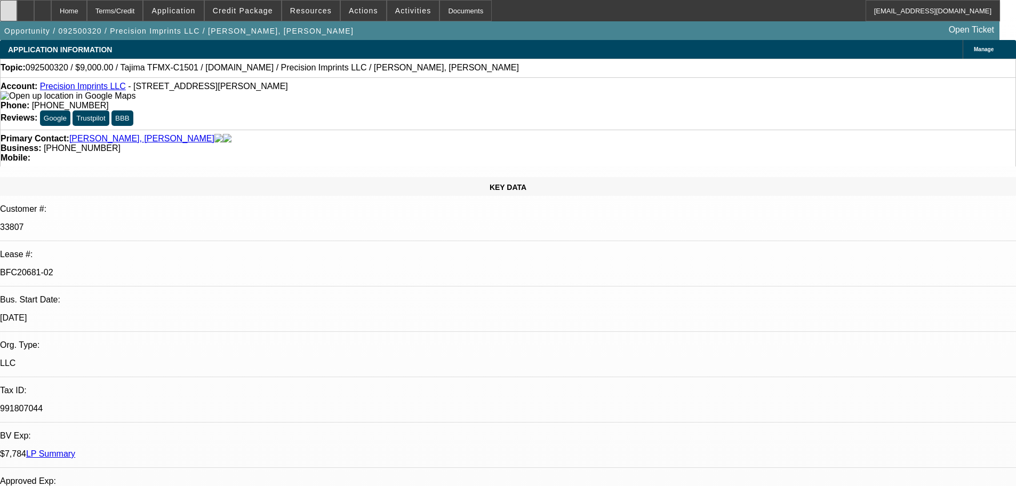
scroll to position [213, 0]
click at [17, 16] on div at bounding box center [8, 10] width 17 height 21
